Goal: Task Accomplishment & Management: Manage account settings

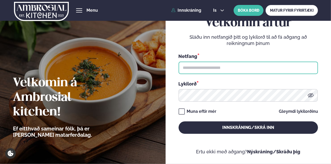
click at [202, 67] on input "text" at bounding box center [249, 68] width 140 height 12
type input "**********"
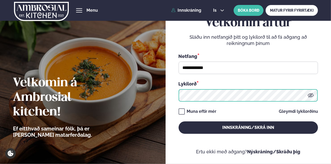
click at [179, 121] on button "Innskráning/Skrá inn" at bounding box center [249, 127] width 140 height 12
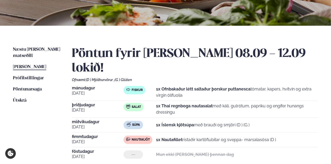
scroll to position [90, 0]
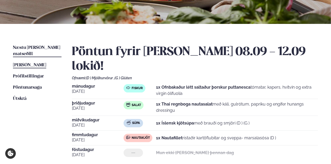
click at [40, 46] on span "Næstu [PERSON_NAME] matseðill" at bounding box center [36, 50] width 47 height 11
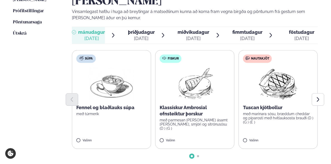
scroll to position [156, 0]
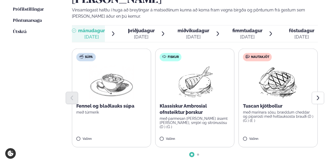
click at [141, 28] on span "þriðjudagur" at bounding box center [141, 30] width 27 height 5
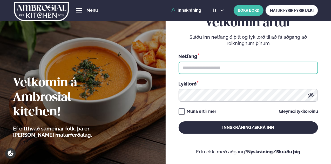
click at [188, 70] on input "text" at bounding box center [249, 68] width 140 height 12
type input "**********"
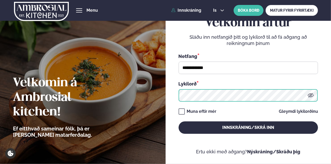
click at [179, 121] on button "Innskráning/Skrá inn" at bounding box center [249, 127] width 140 height 12
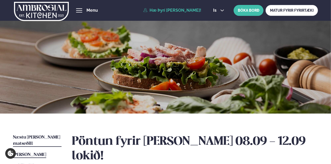
click at [37, 139] on span "Næstu [PERSON_NAME] matseðill" at bounding box center [36, 140] width 47 height 11
